Goal: Information Seeking & Learning: Compare options

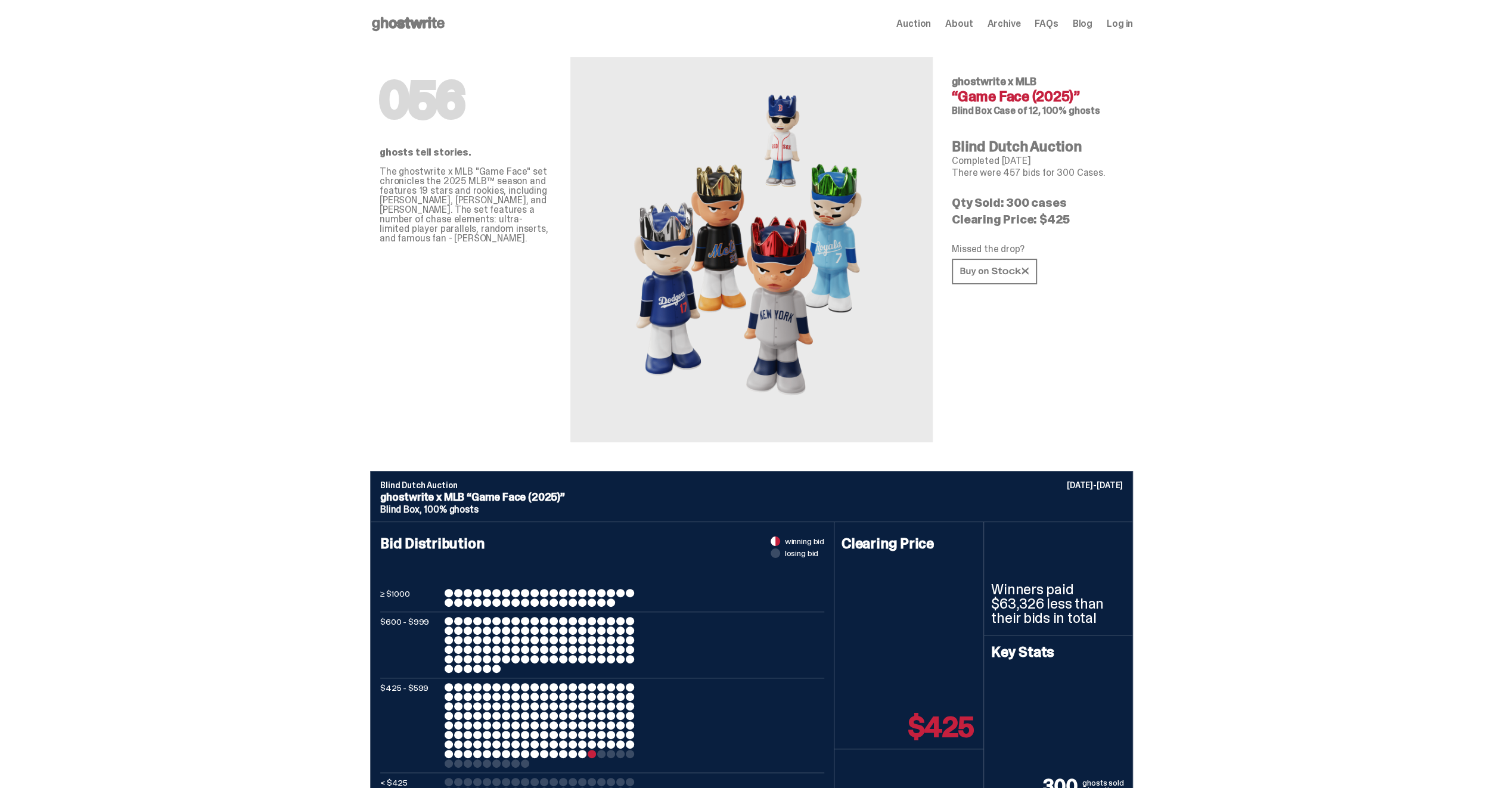
click at [931, 28] on span "Auction" at bounding box center [913, 23] width 35 height 10
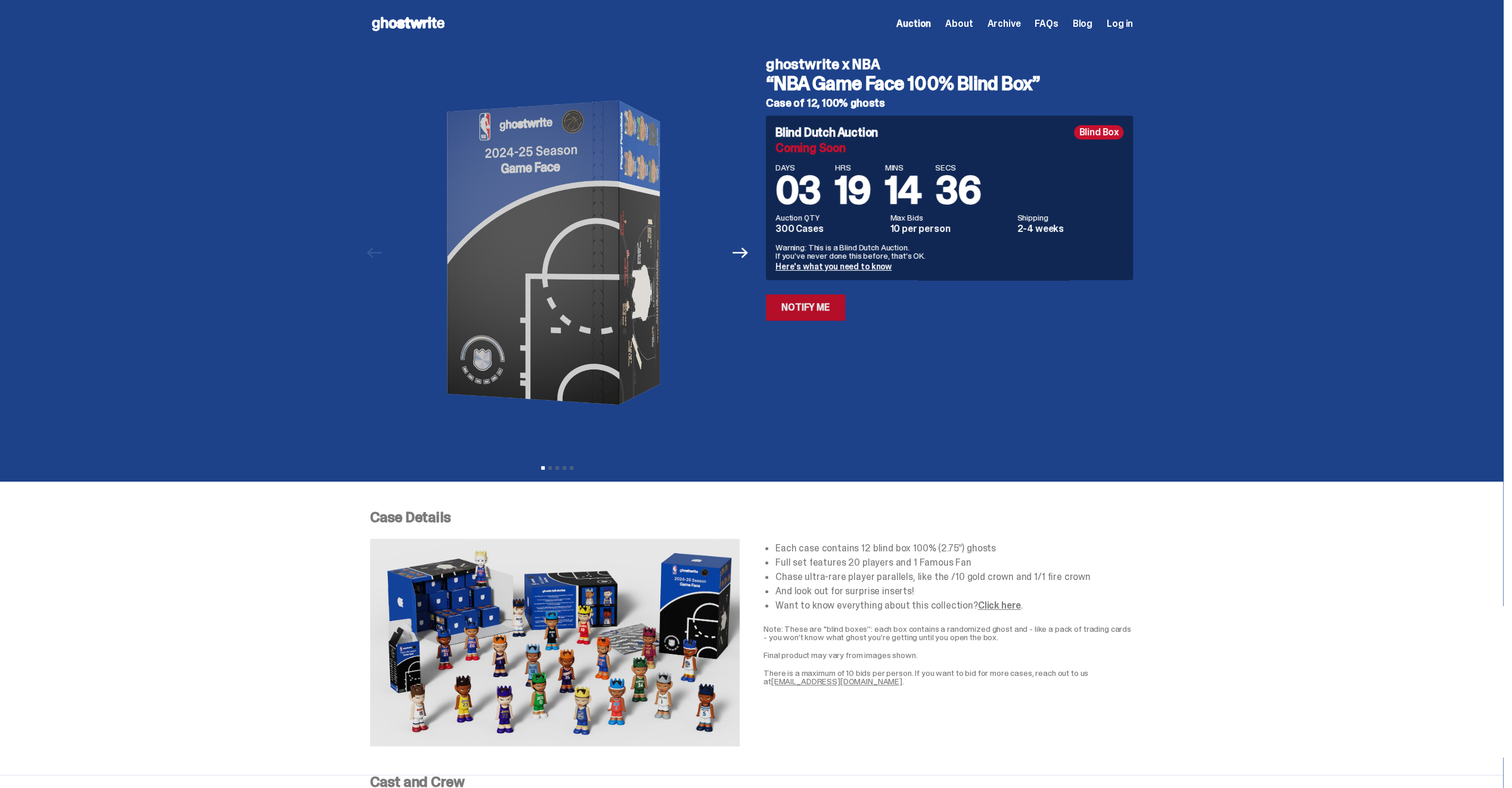
click at [816, 312] on link "Notify Me" at bounding box center [805, 308] width 79 height 26
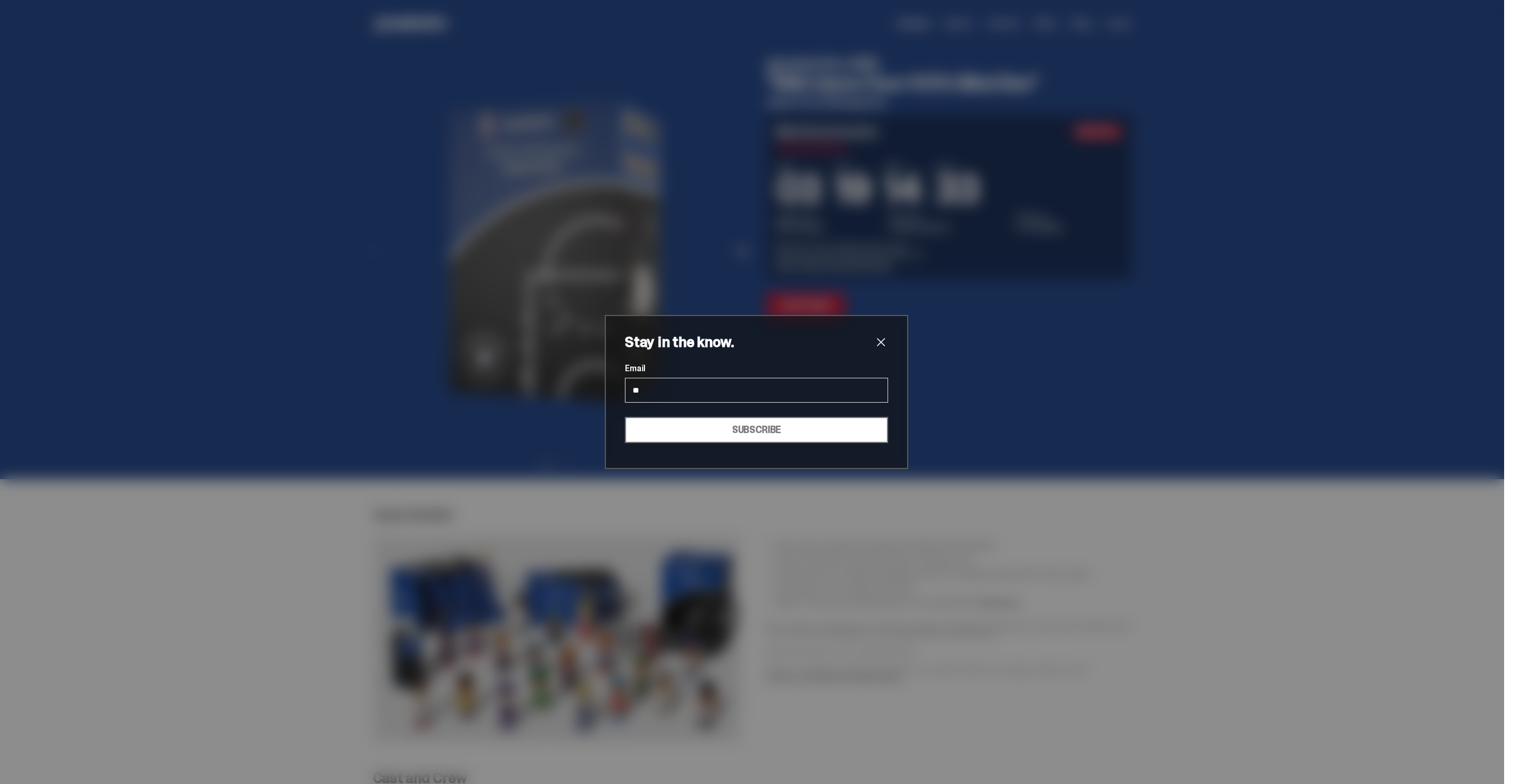
type input "**********"
click at [720, 436] on button "SUBSCRIBE" at bounding box center [756, 430] width 263 height 26
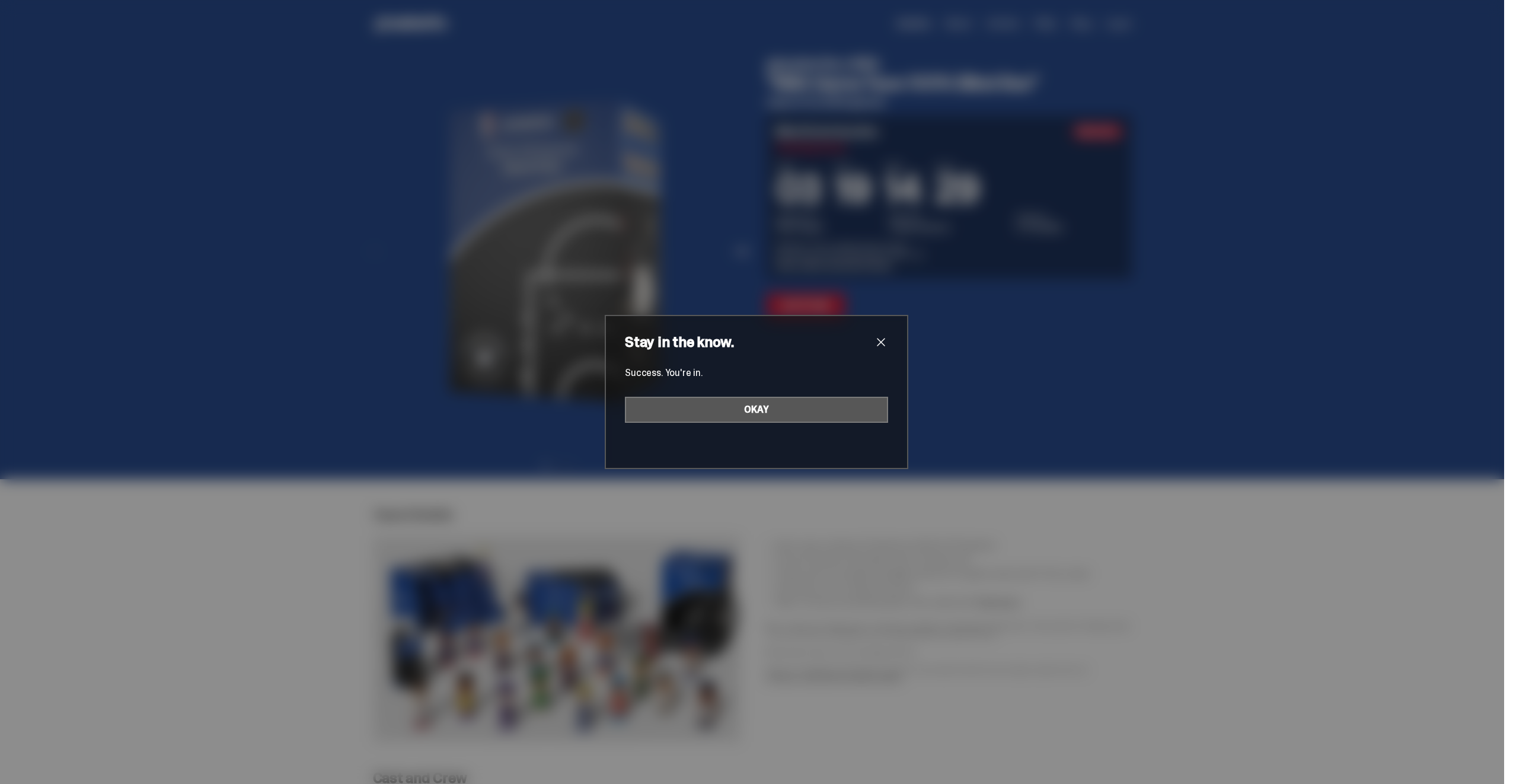
click at [799, 412] on button "OKAY" at bounding box center [756, 409] width 263 height 26
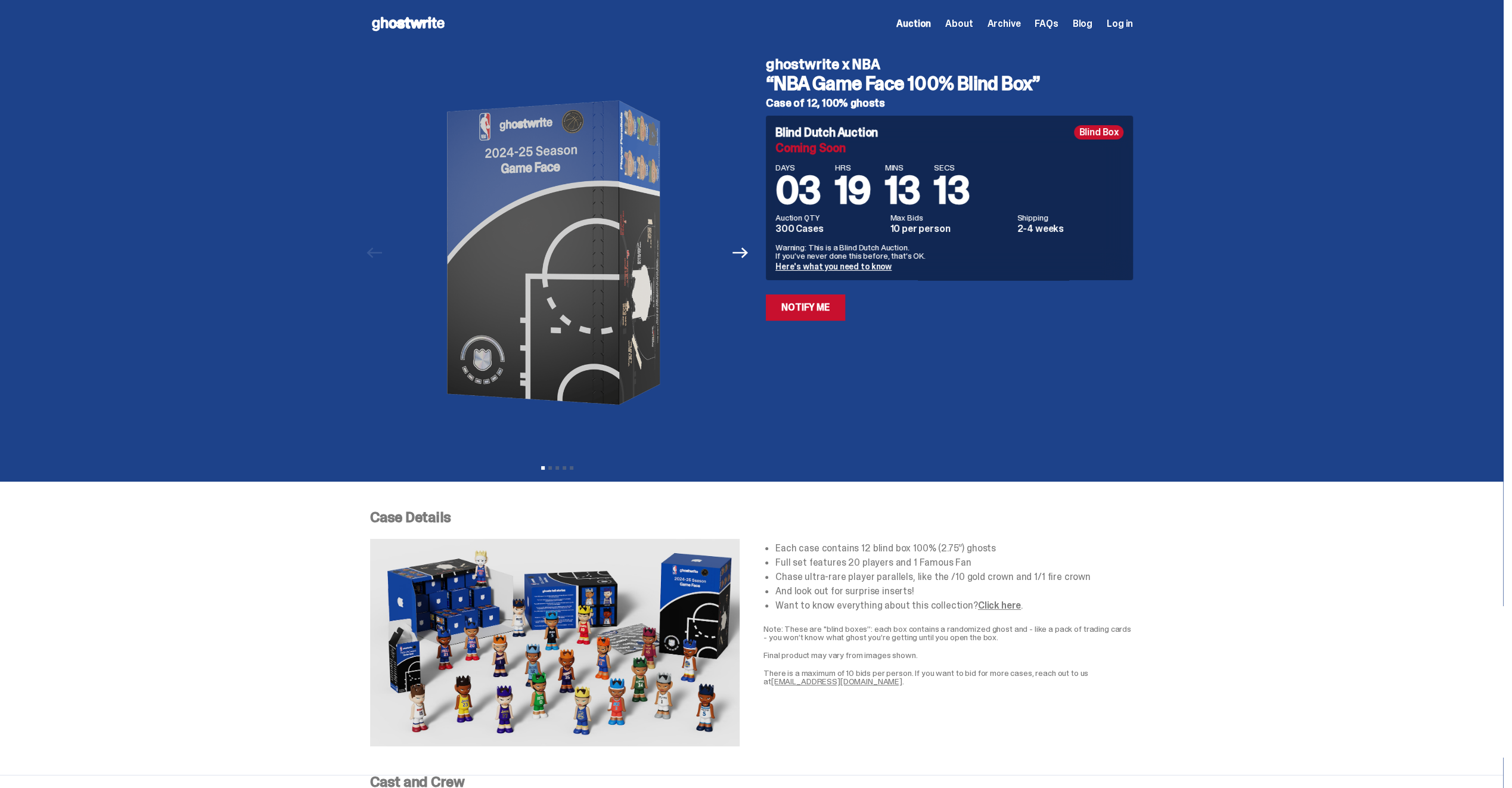
click at [409, 26] on use at bounding box center [408, 23] width 73 height 15
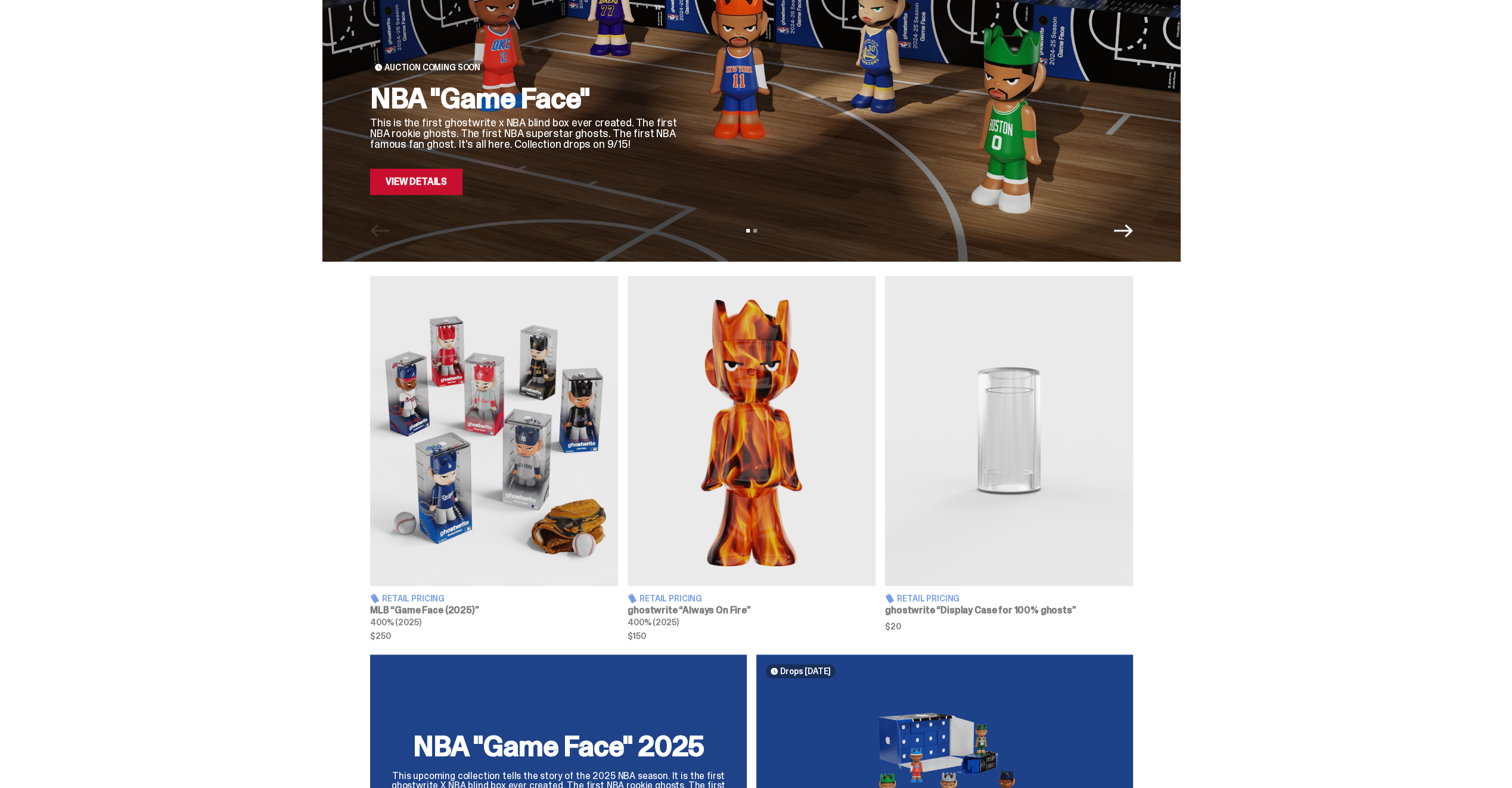
scroll to position [179, 0]
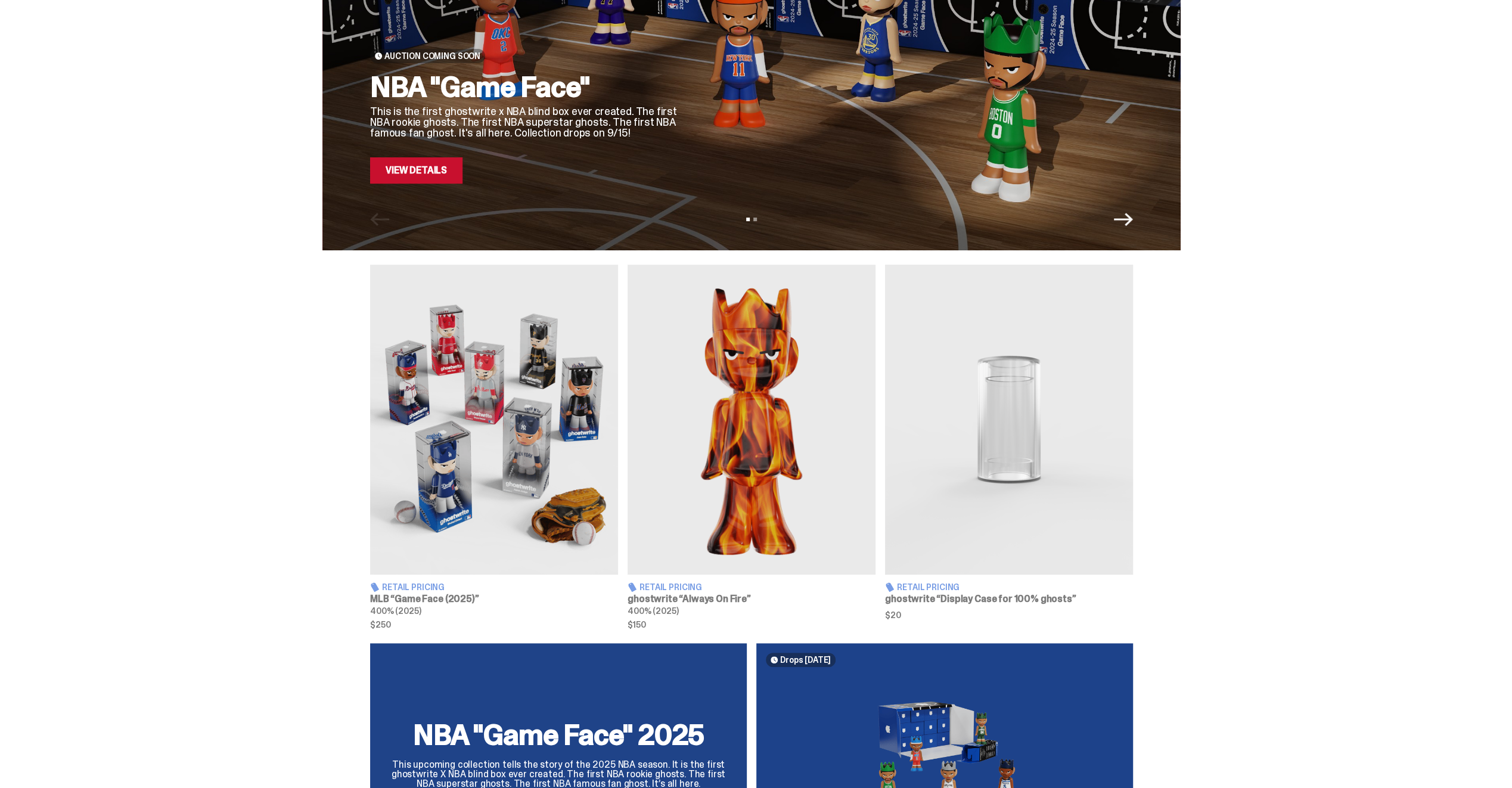
drag, startPoint x: 544, startPoint y: 385, endPoint x: 541, endPoint y: 374, distance: 11.4
click at [545, 384] on img at bounding box center [493, 419] width 248 height 310
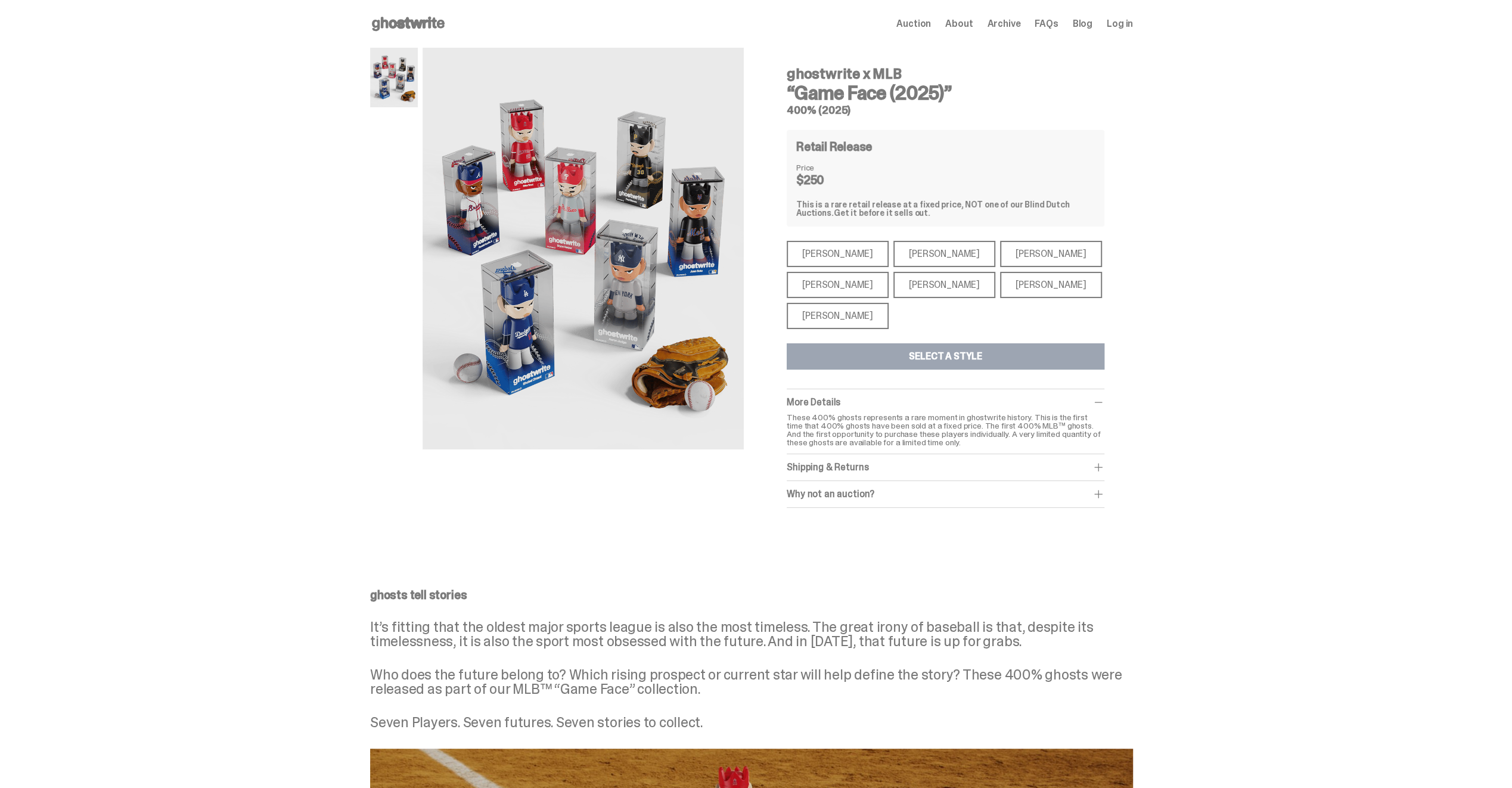
click at [839, 310] on div "[PERSON_NAME]" at bounding box center [837, 315] width 102 height 26
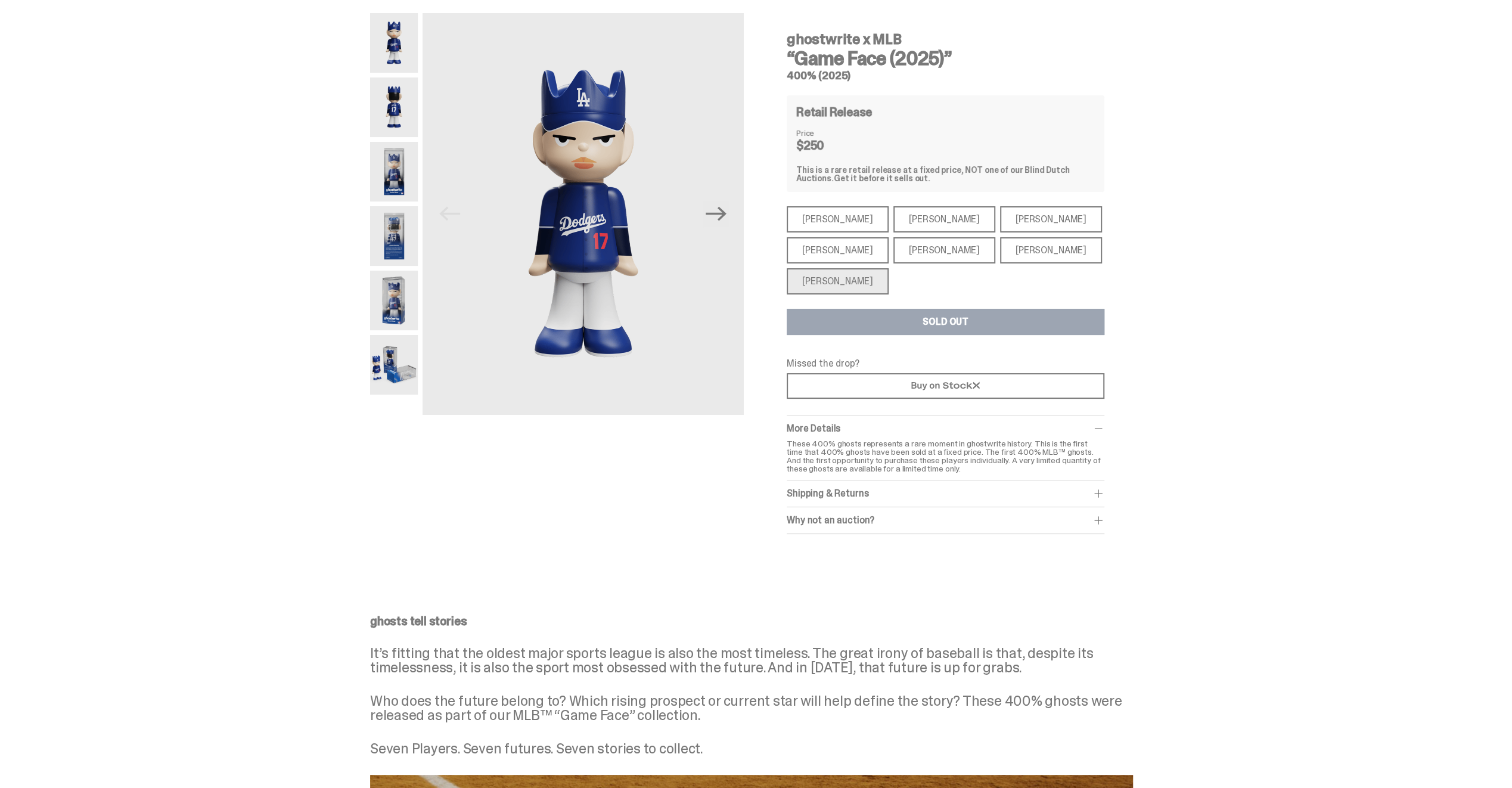
scroll to position [60, 0]
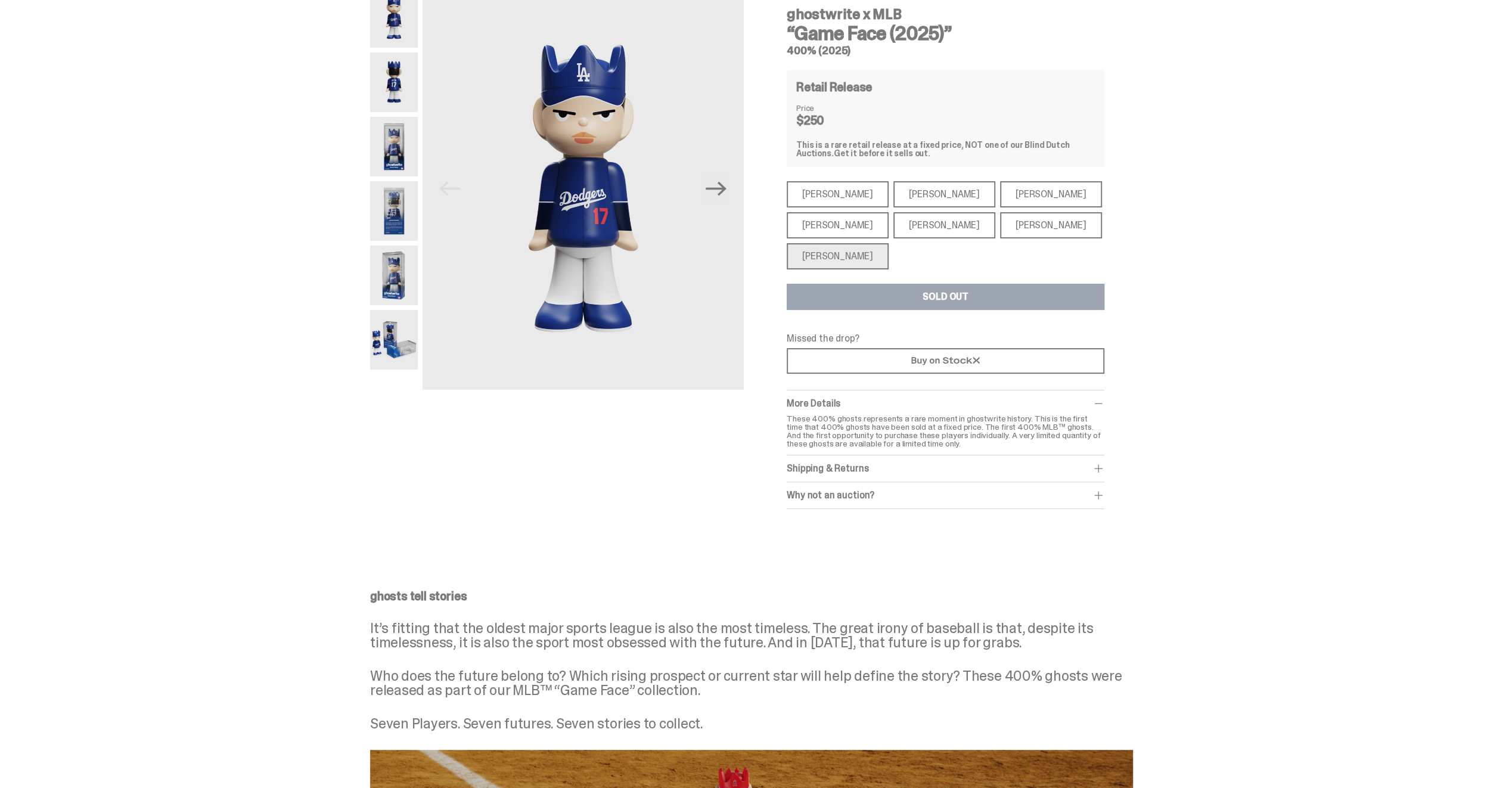
click at [847, 232] on div "[PERSON_NAME]" at bounding box center [837, 226] width 102 height 26
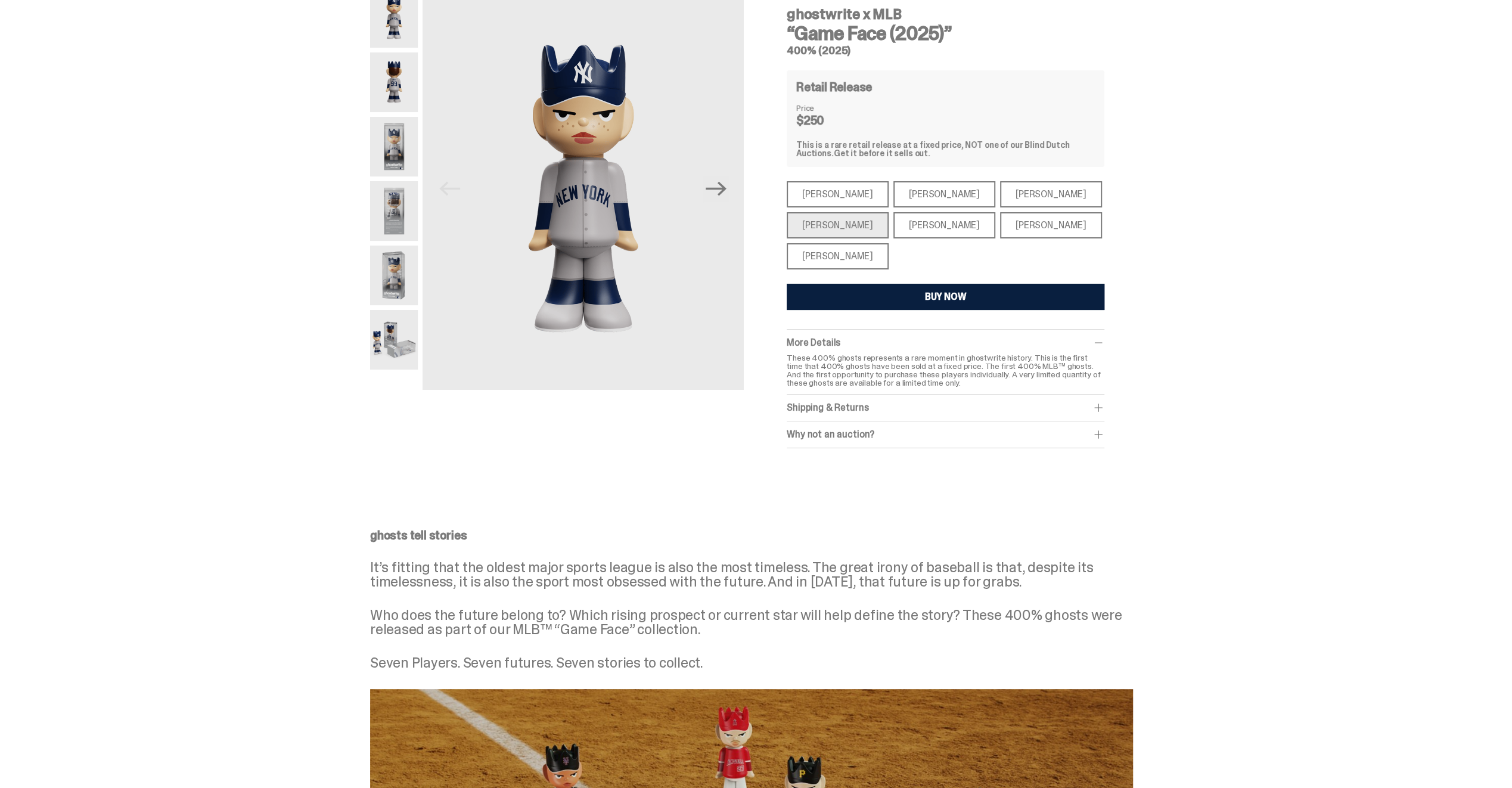
click at [893, 238] on div "[PERSON_NAME]" at bounding box center [944, 226] width 102 height 26
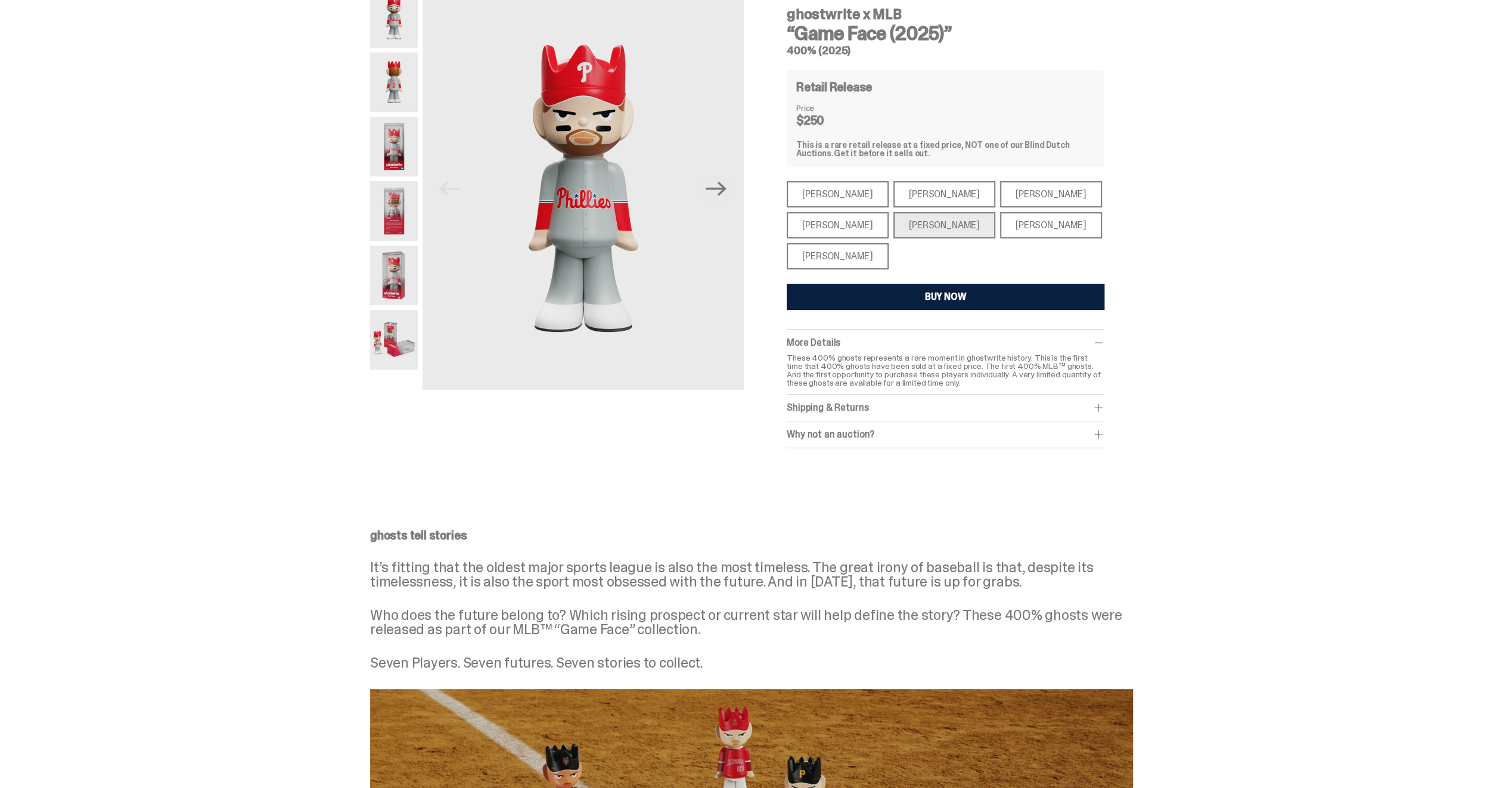
click at [1007, 229] on div "[PERSON_NAME]" at bounding box center [1051, 226] width 102 height 26
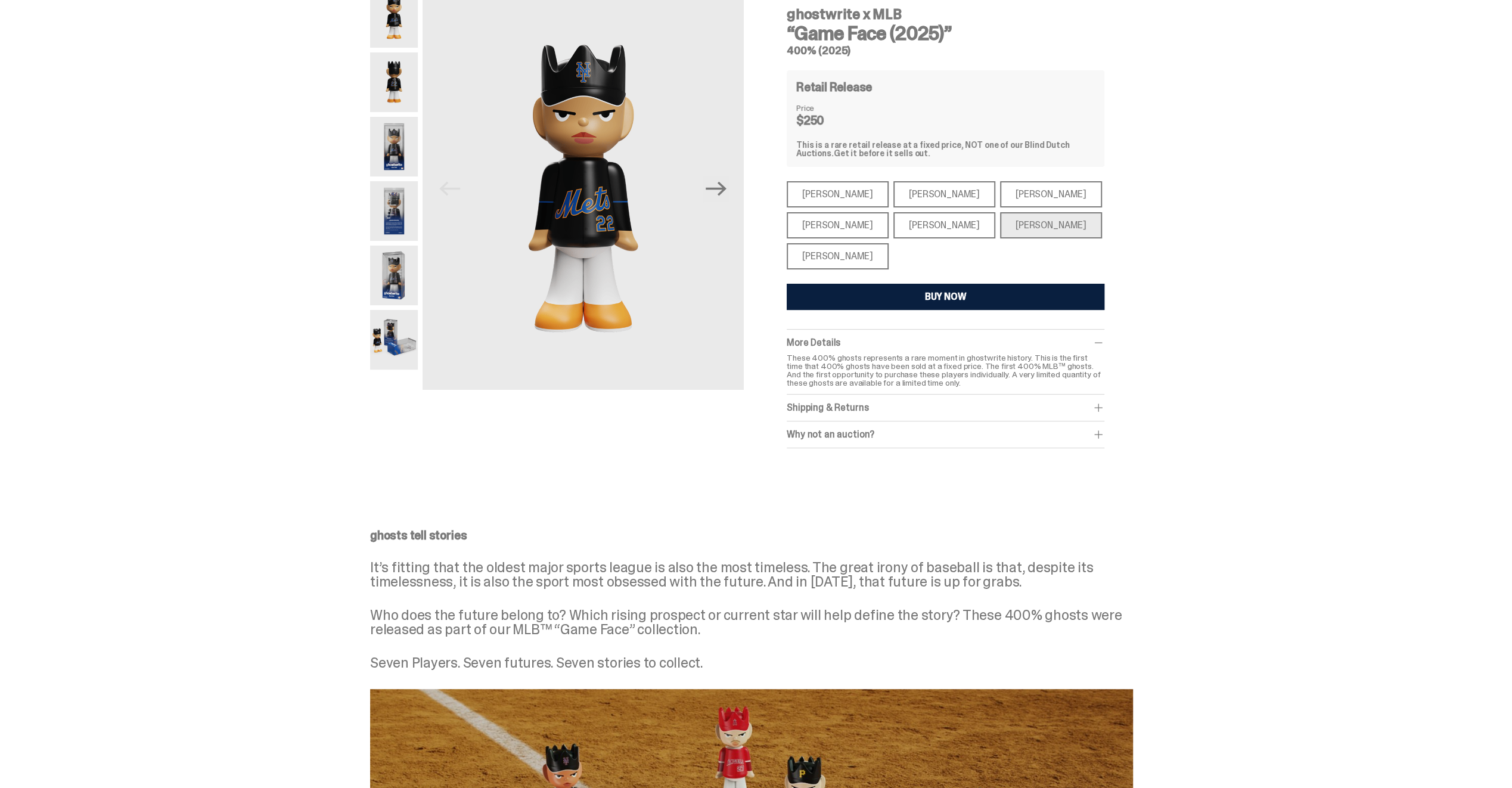
click at [1000, 187] on div "[PERSON_NAME]" at bounding box center [1051, 194] width 102 height 26
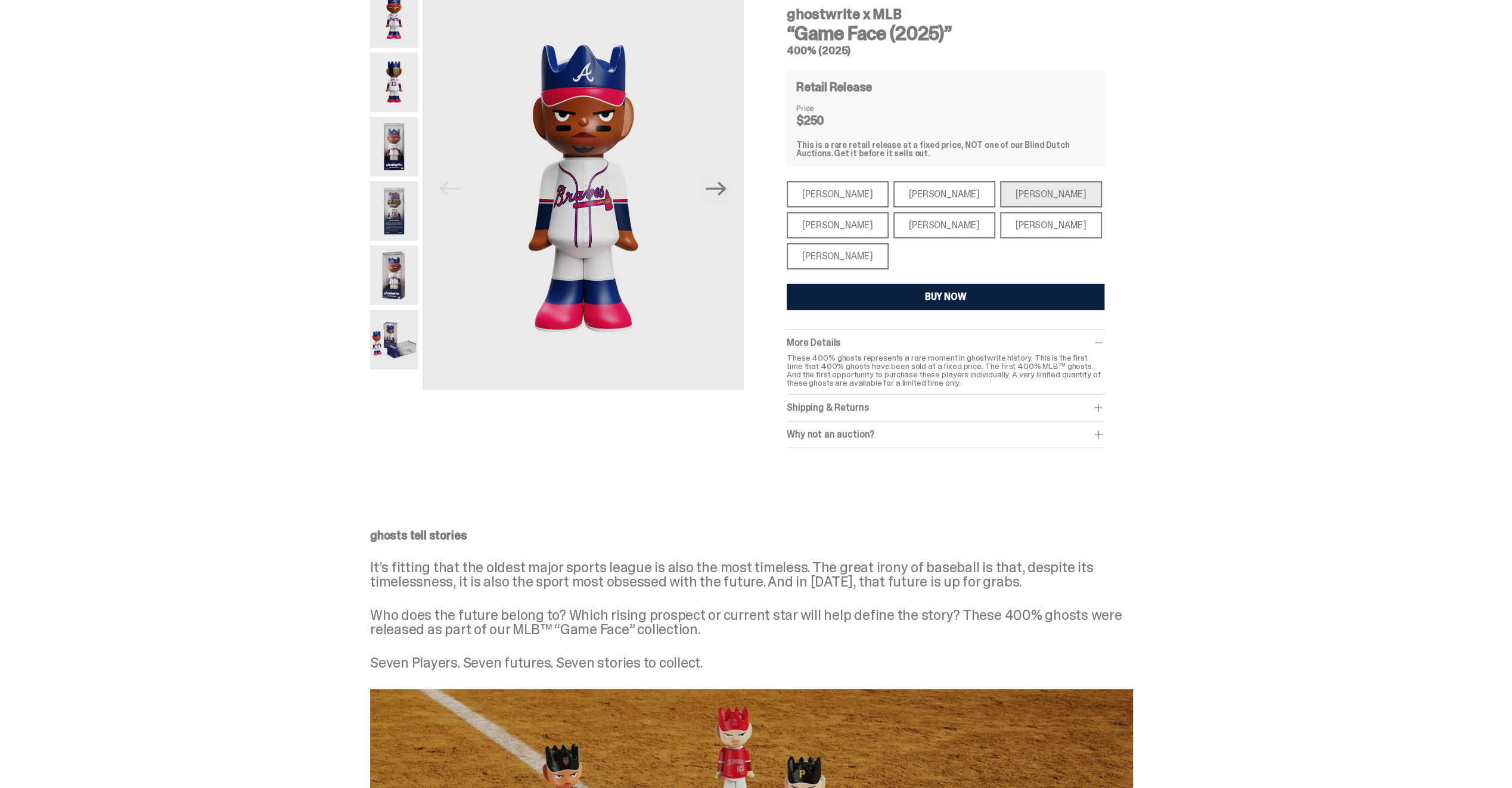
click at [914, 195] on div "[PERSON_NAME]" at bounding box center [944, 194] width 102 height 26
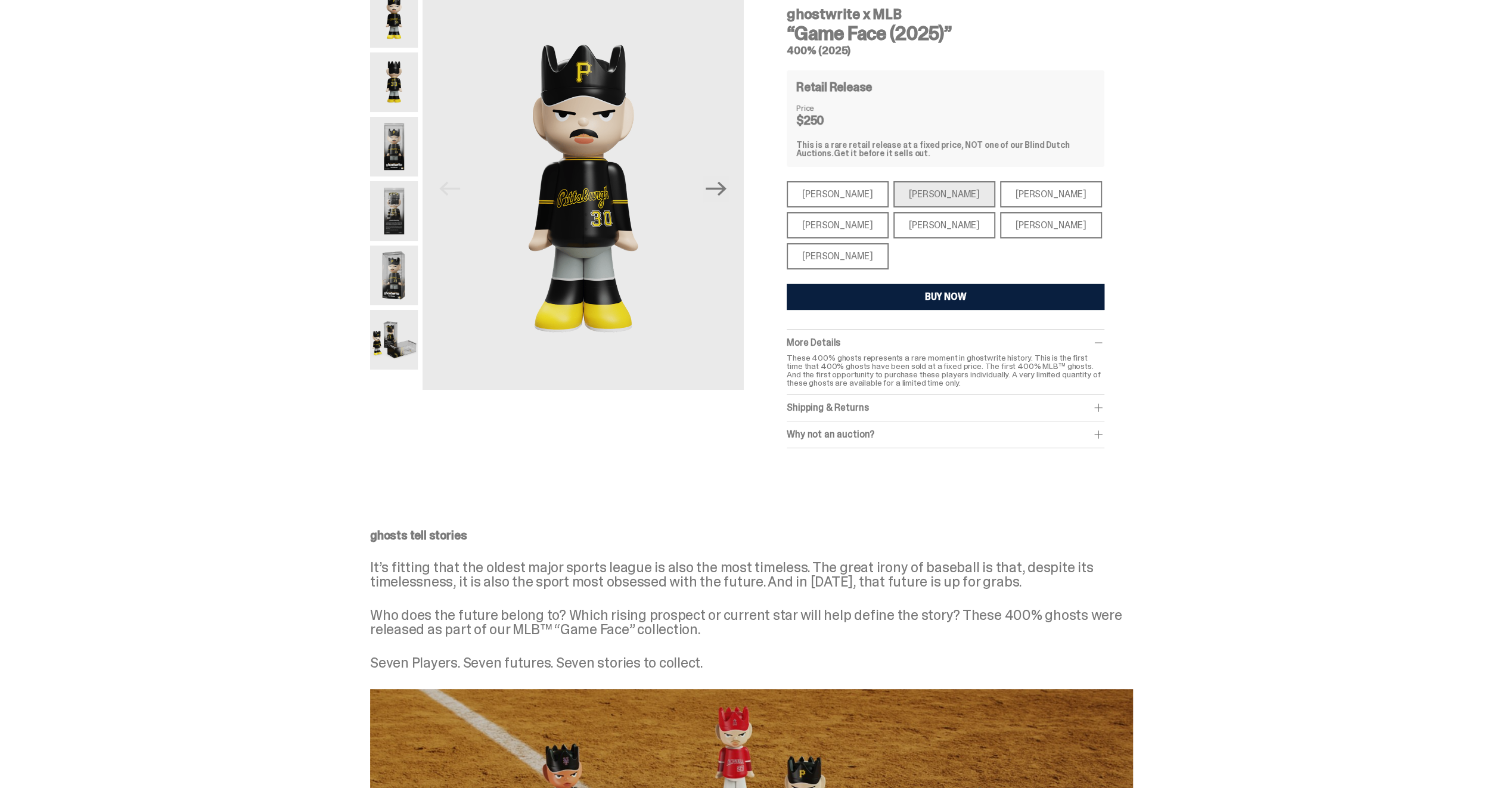
click at [841, 195] on div "[PERSON_NAME]" at bounding box center [837, 194] width 102 height 26
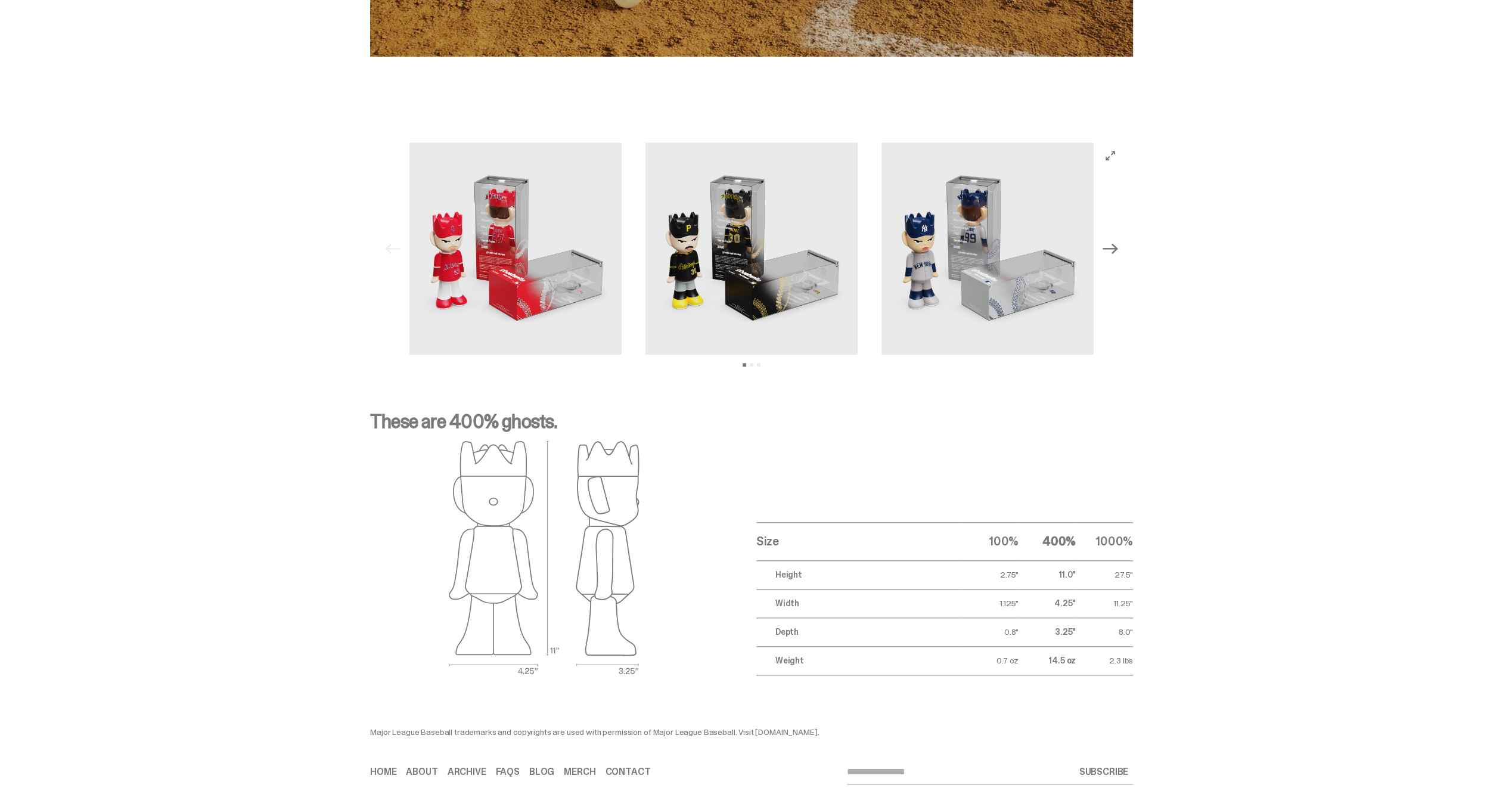
scroll to position [1165, 0]
